Goal: Information Seeking & Learning: Learn about a topic

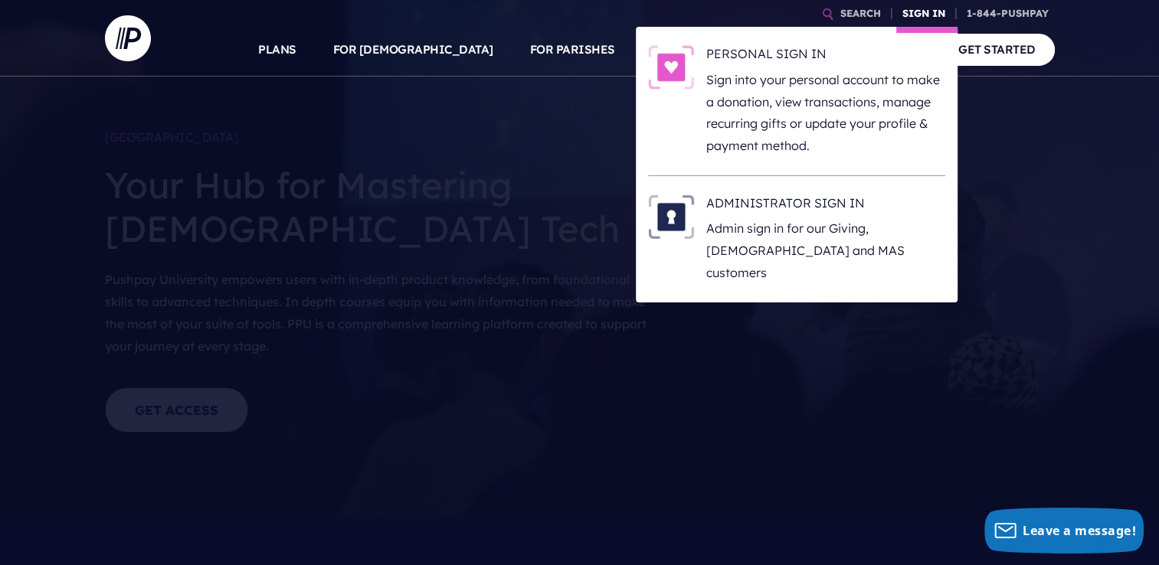
click at [921, 15] on link "SIGN IN" at bounding box center [923, 13] width 55 height 27
click at [777, 205] on h6 "ADMINISTRATOR SIGN IN" at bounding box center [825, 206] width 239 height 23
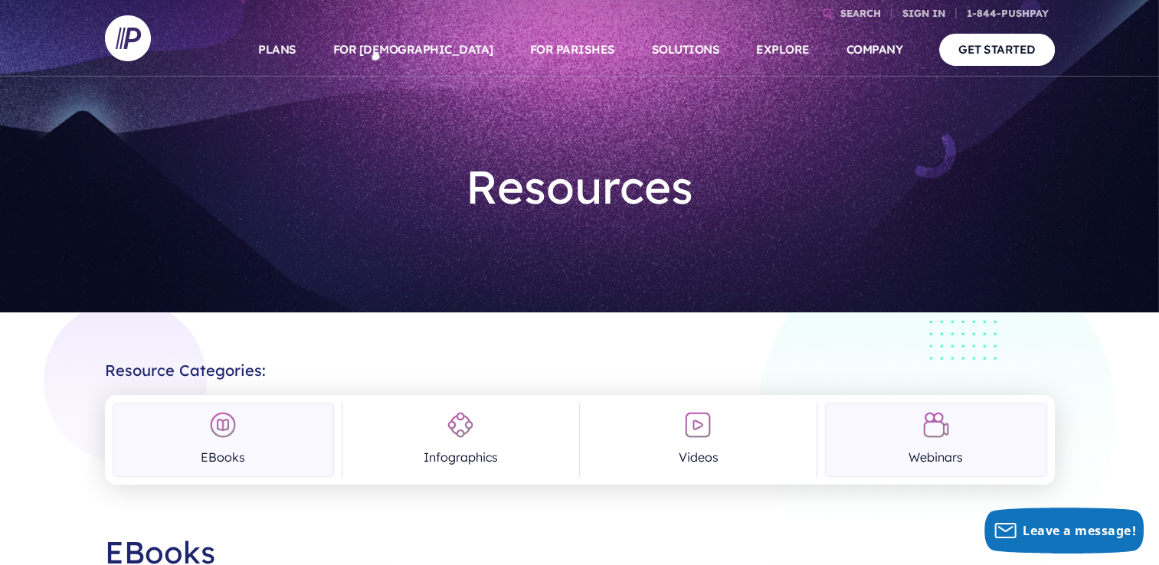
click at [938, 440] on link "Webinars" at bounding box center [935, 440] width 221 height 74
click at [938, 429] on img at bounding box center [936, 425] width 28 height 28
click at [937, 429] on img at bounding box center [936, 425] width 28 height 28
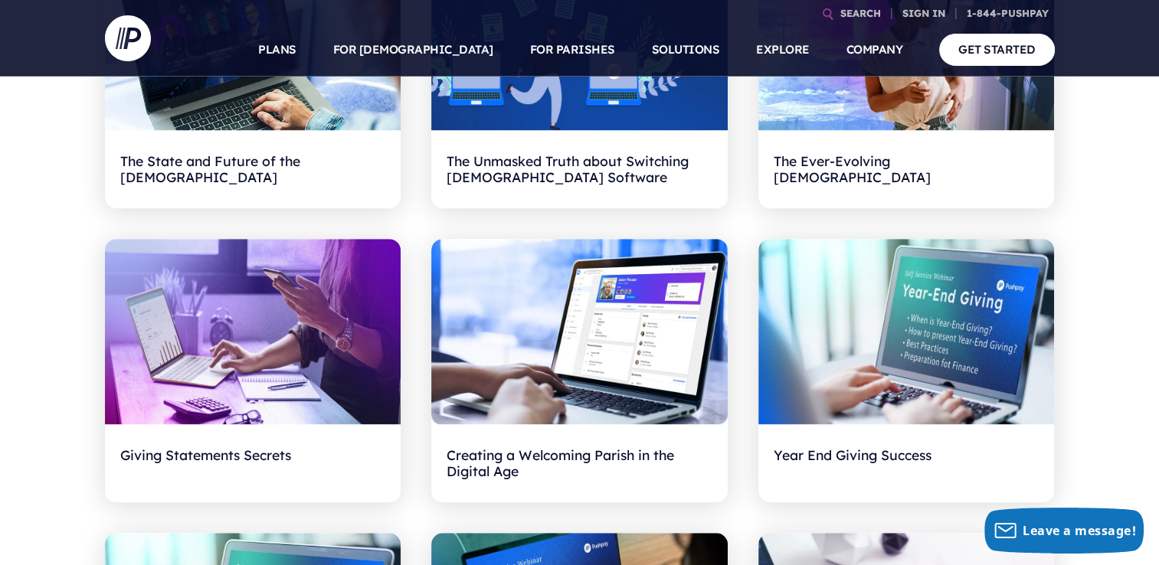
scroll to position [911, 0]
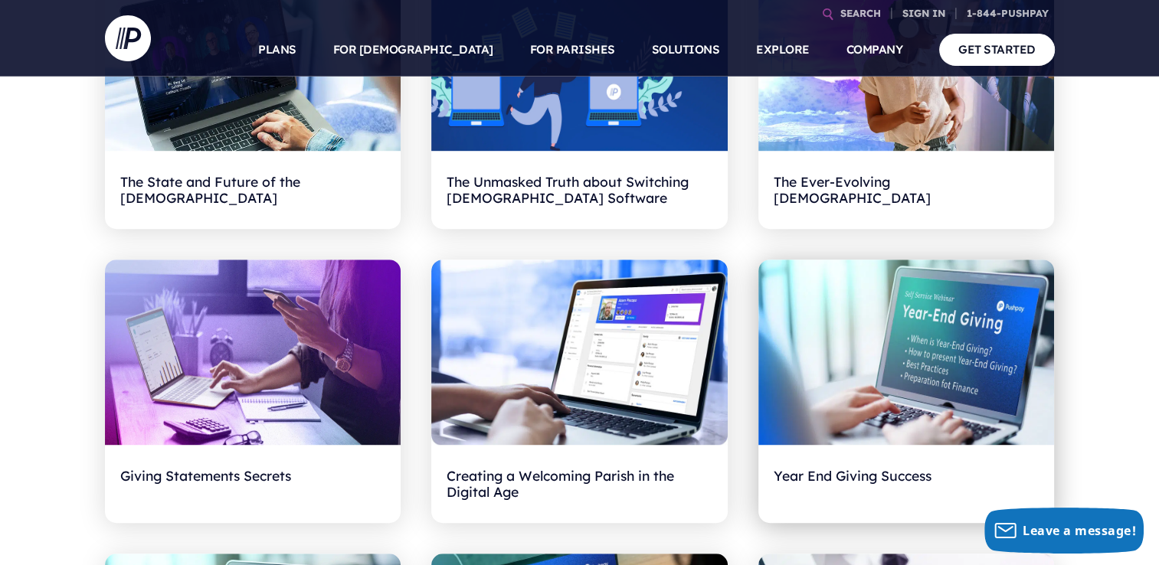
click at [850, 476] on h2 "Year End Giving Success" at bounding box center [907, 483] width 266 height 47
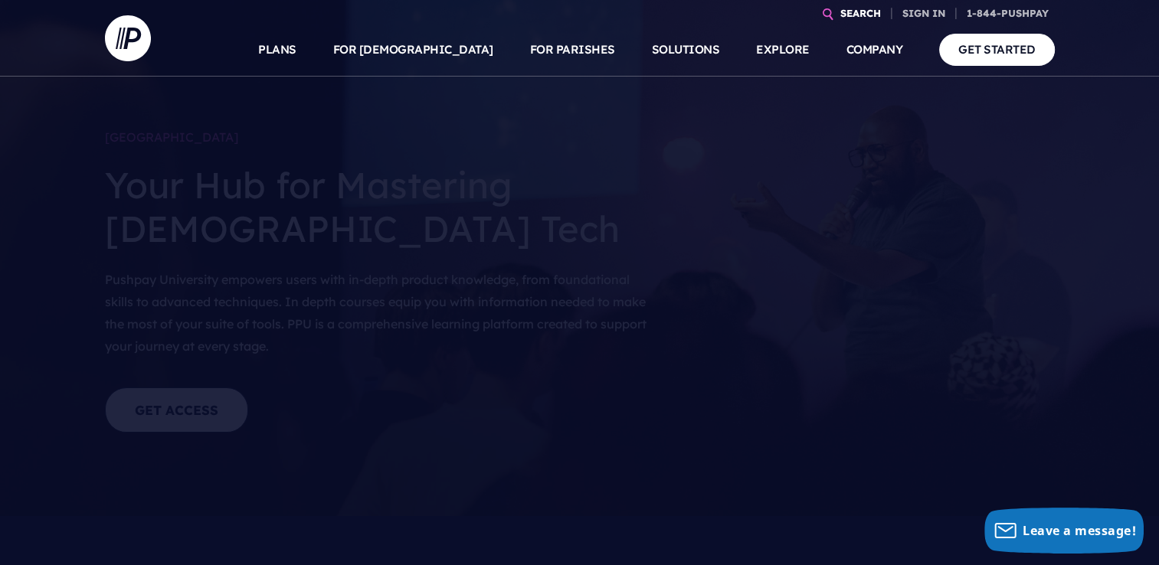
click at [861, 15] on link "SEARCH" at bounding box center [860, 13] width 53 height 27
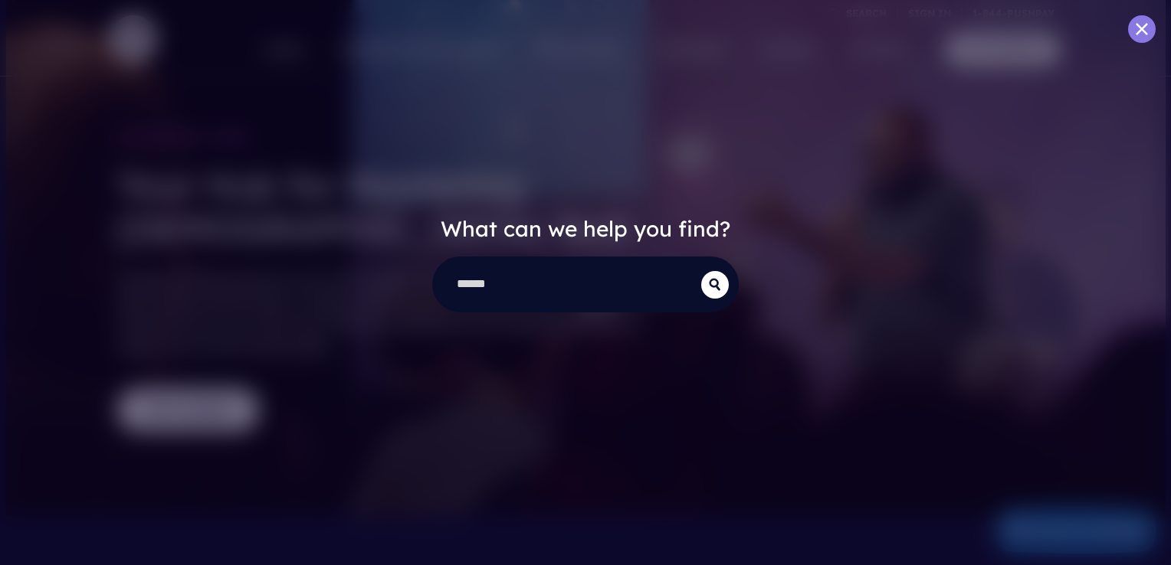
click at [1149, 32] on button at bounding box center [1142, 29] width 28 height 28
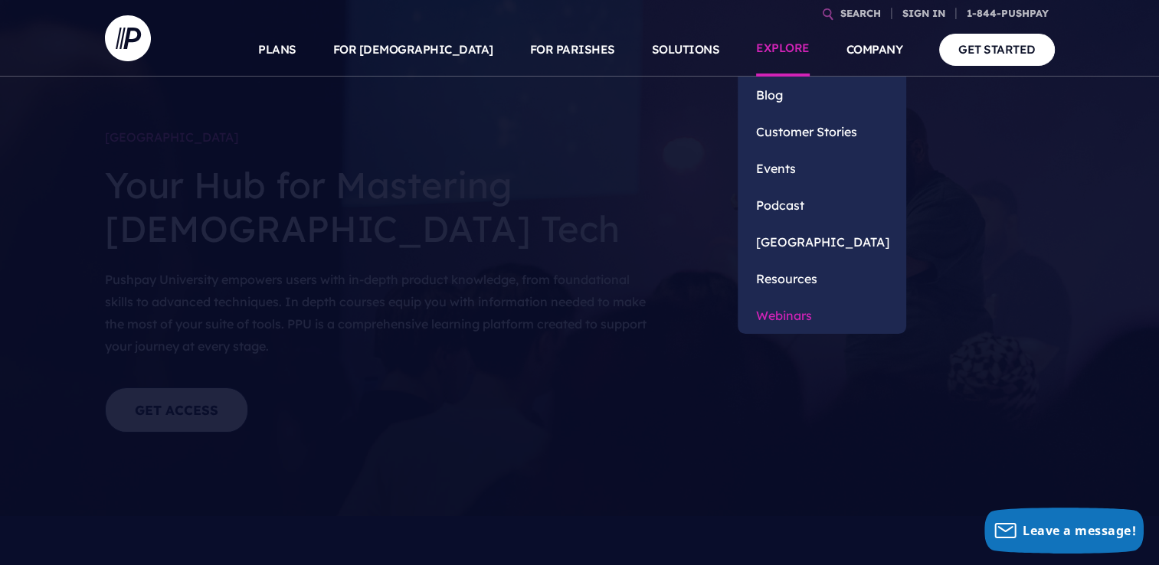
click at [773, 313] on link "Webinars" at bounding box center [822, 315] width 169 height 37
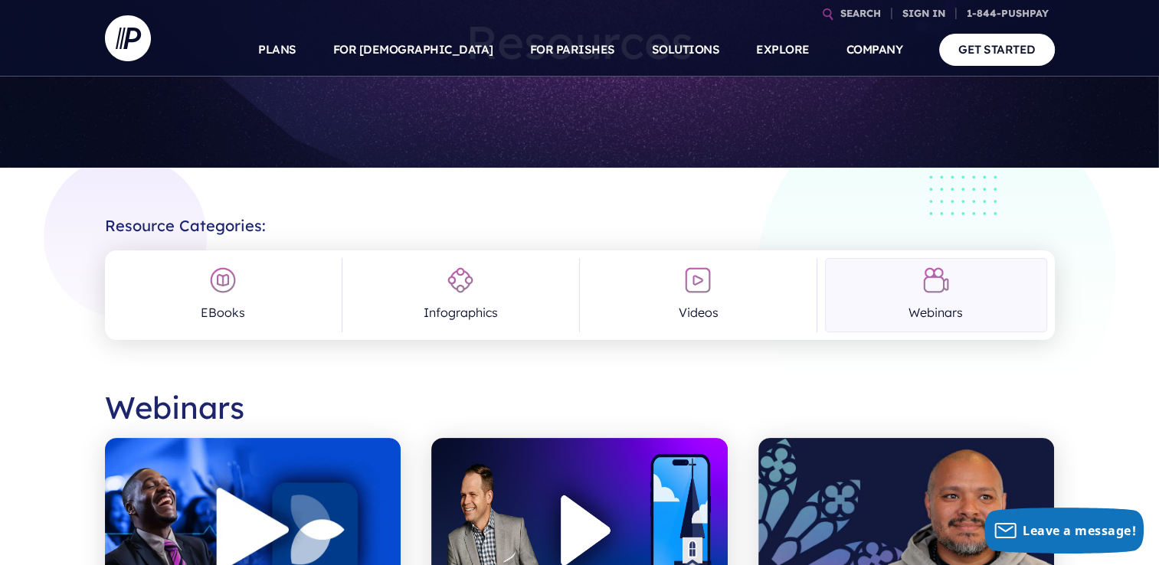
scroll to position [142, 0]
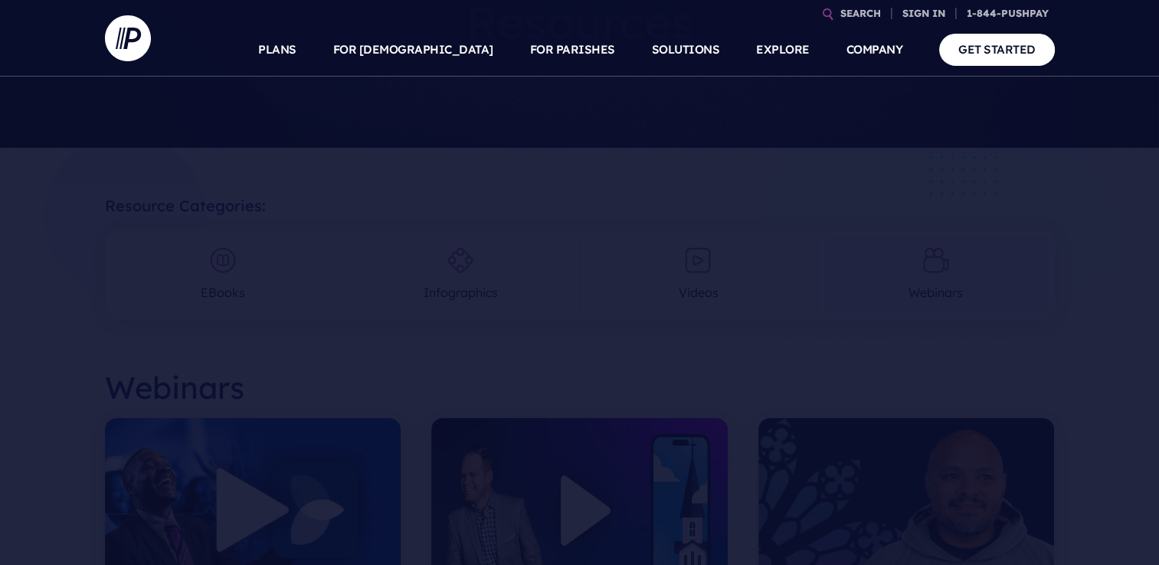
scroll to position [142, 0]
